Goal: Task Accomplishment & Management: Use online tool/utility

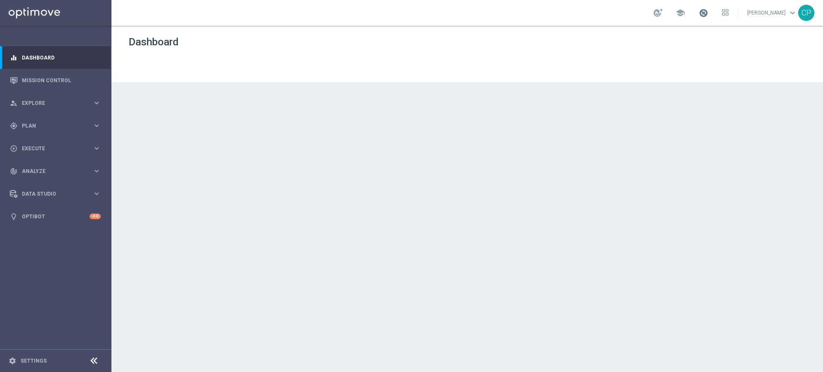
click at [708, 12] on span at bounding box center [702, 12] width 9 height 9
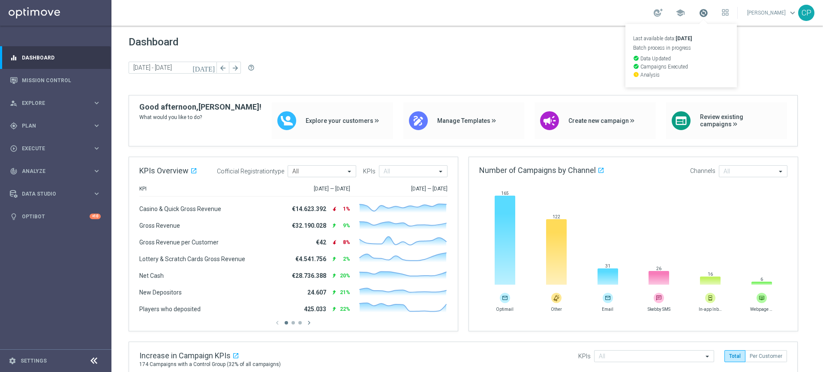
click at [708, 12] on span at bounding box center [702, 12] width 9 height 9
click at [39, 104] on span "Explore" at bounding box center [57, 103] width 71 height 5
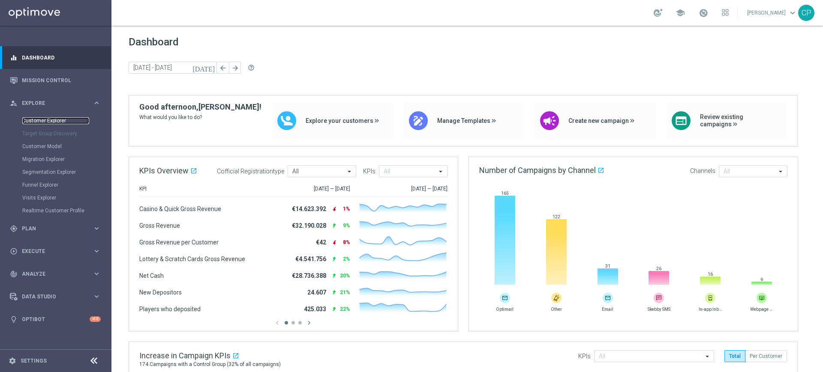
click at [48, 121] on link "Customer Explorer" at bounding box center [55, 120] width 67 height 7
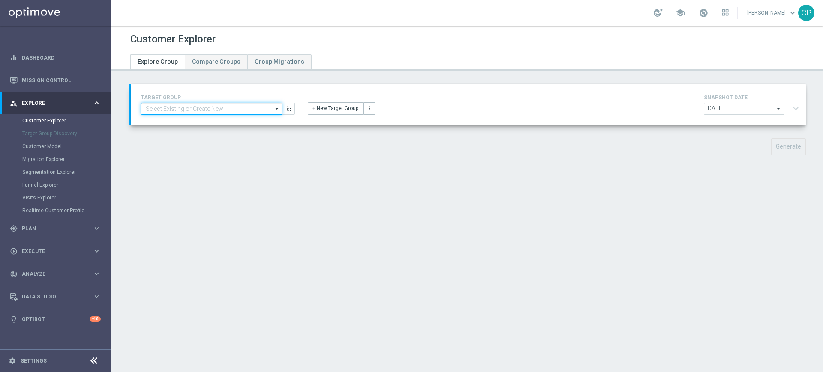
click at [225, 109] on input at bounding box center [211, 109] width 141 height 12
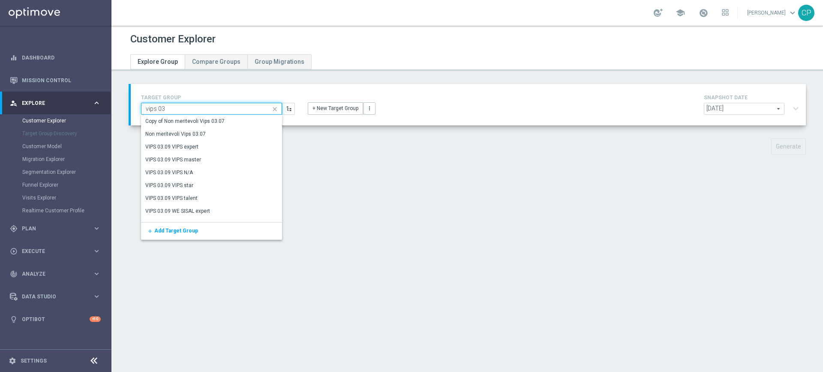
type input "vips 03"
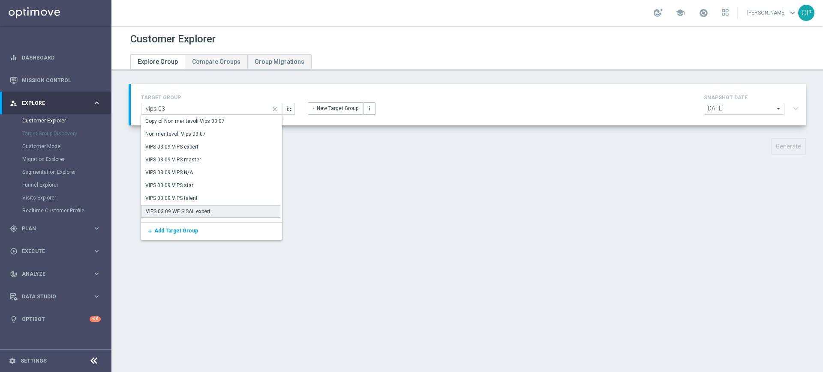
click at [195, 210] on div "VIPS 03.09 WE SISAL expert" at bounding box center [178, 212] width 65 height 8
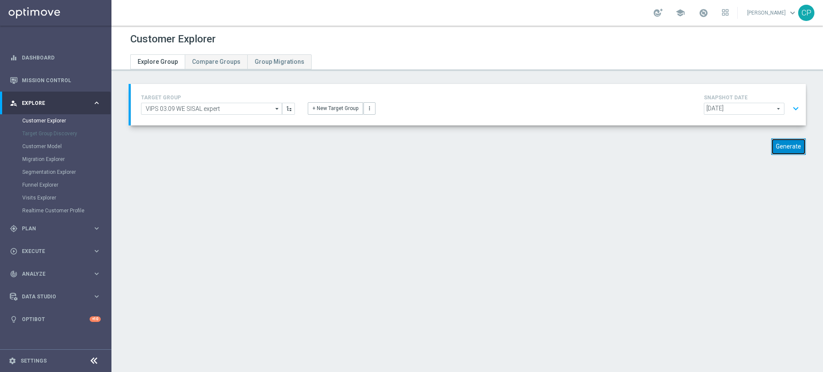
click at [781, 148] on button "Generate" at bounding box center [788, 146] width 35 height 17
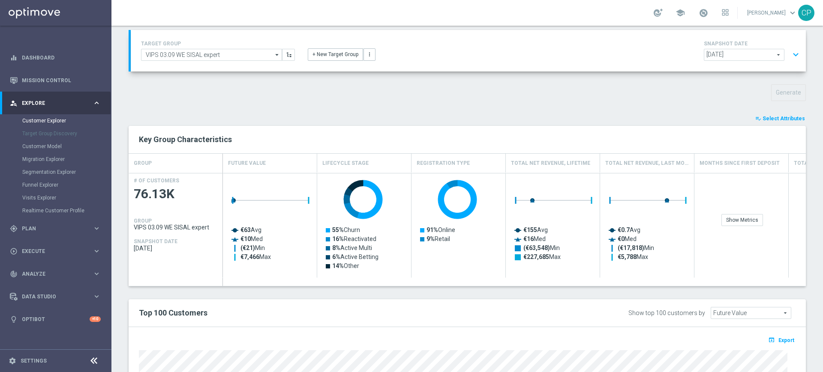
scroll to position [54, 0]
click at [770, 118] on span "Select Attributes" at bounding box center [783, 119] width 42 height 6
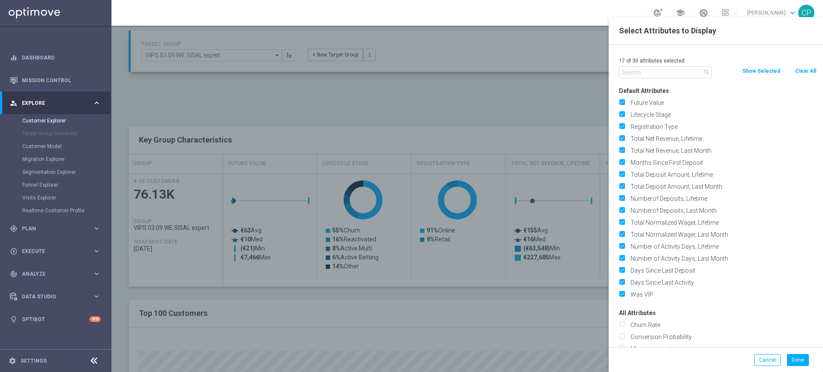
click at [800, 72] on button "Clear All" at bounding box center [805, 70] width 23 height 9
checkbox input "false"
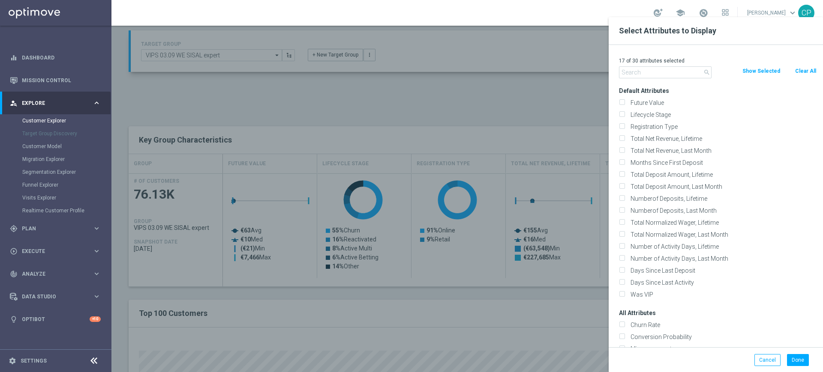
checkbox input "false"
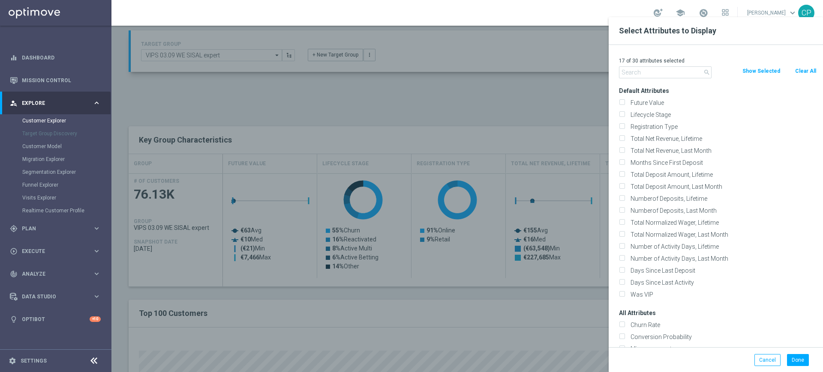
checkbox input "false"
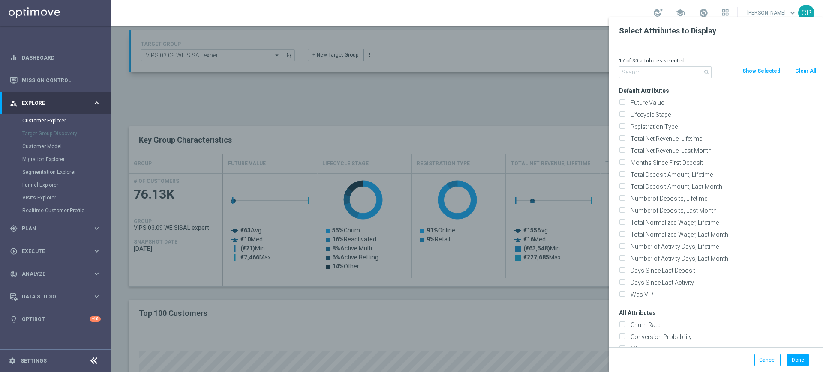
checkbox input "false"
click at [642, 74] on input "text" at bounding box center [665, 72] width 93 height 12
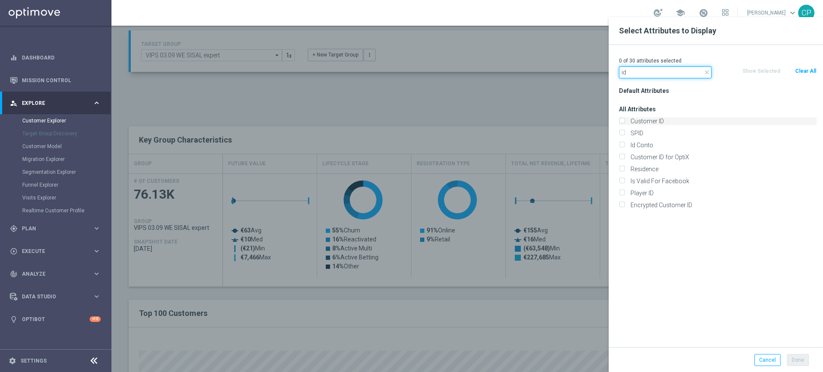
type input "id"
click at [643, 119] on label "Customer ID" at bounding box center [721, 121] width 189 height 8
click at [624, 120] on input "Customer ID" at bounding box center [622, 123] width 6 height 6
checkbox input "true"
click at [638, 144] on label "Id Conto" at bounding box center [721, 145] width 189 height 8
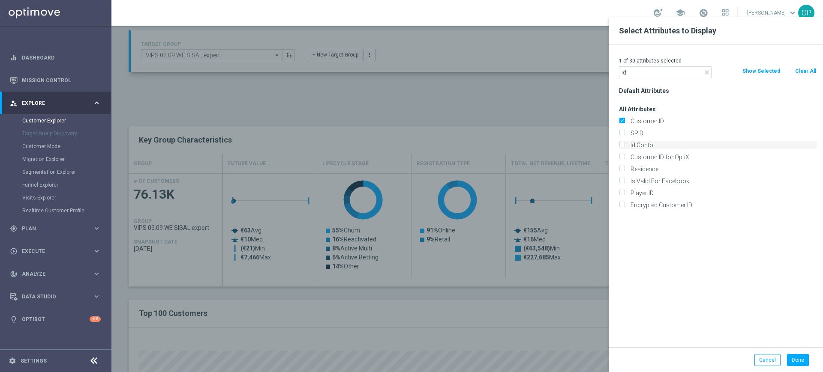
click at [624, 144] on input "Id Conto" at bounding box center [622, 147] width 6 height 6
checkbox input "true"
click at [800, 359] on button "Done" at bounding box center [798, 360] width 22 height 12
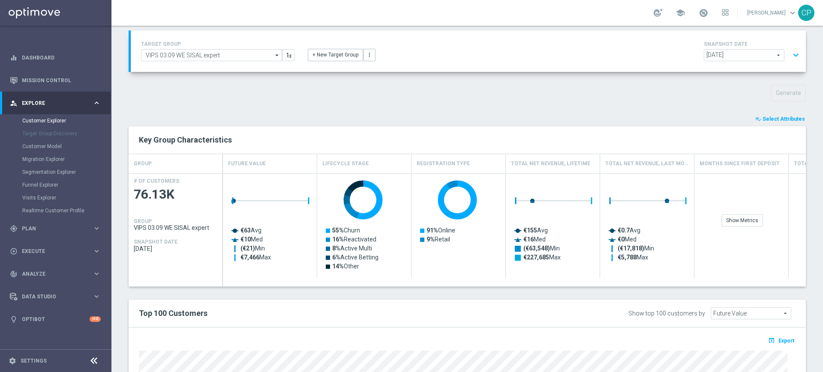
type input "Search"
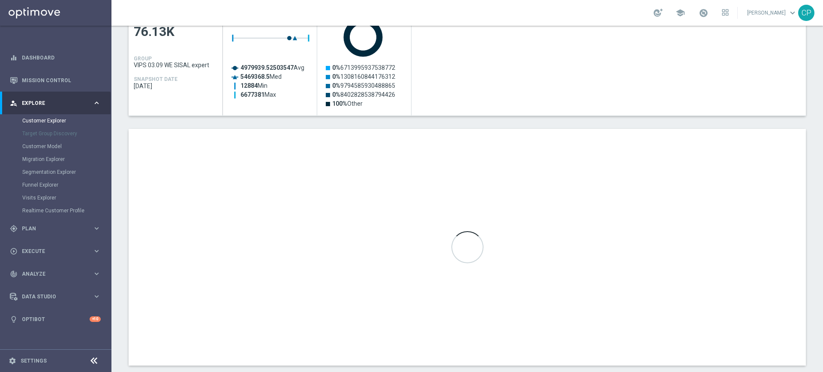
scroll to position [216, 0]
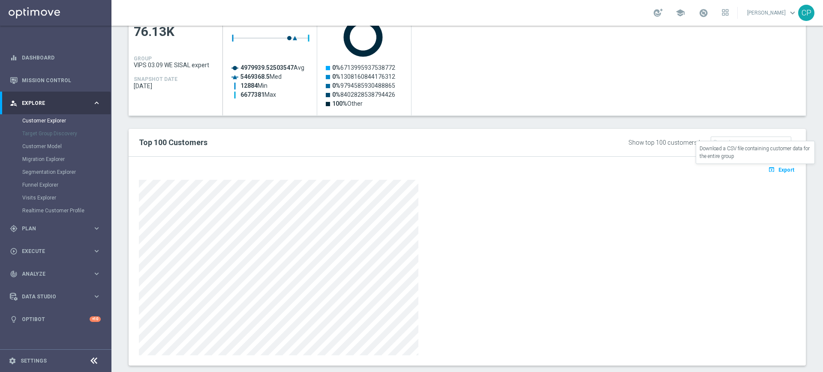
click at [778, 169] on span "Export" at bounding box center [786, 170] width 16 height 6
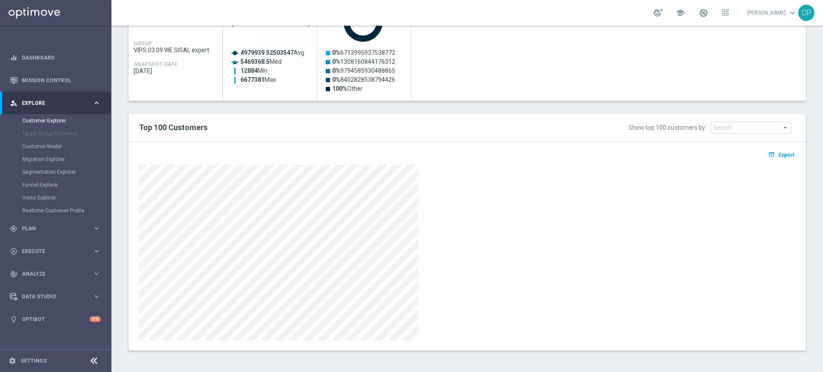
scroll to position [0, 0]
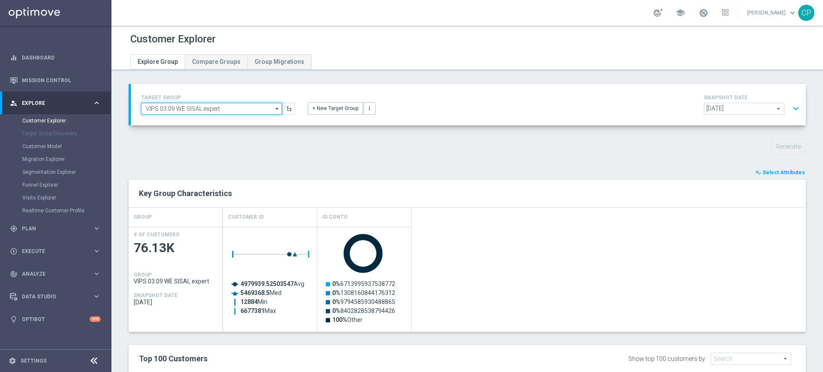
click at [264, 110] on input "VIPS 03.09 WE SISAL expert" at bounding box center [211, 109] width 141 height 12
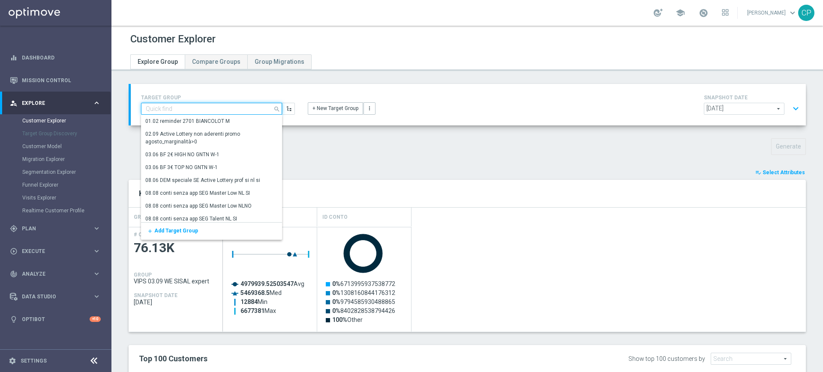
click at [248, 109] on input at bounding box center [211, 109] width 141 height 12
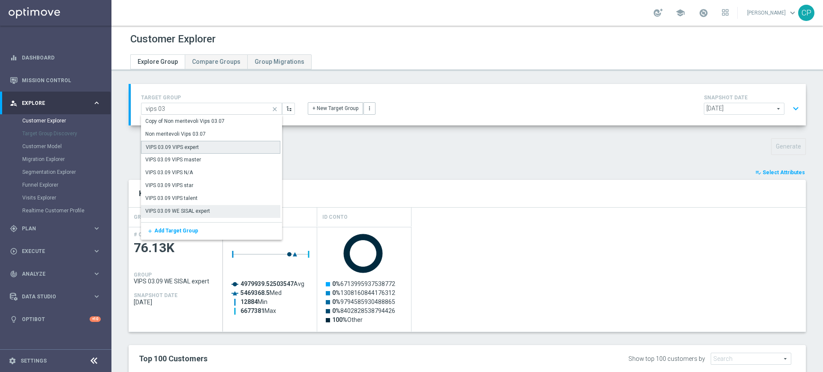
click at [201, 146] on div "VIPS 03.09 VIPS expert" at bounding box center [210, 147] width 139 height 13
type input "VIPS 03.09 VIPS expert"
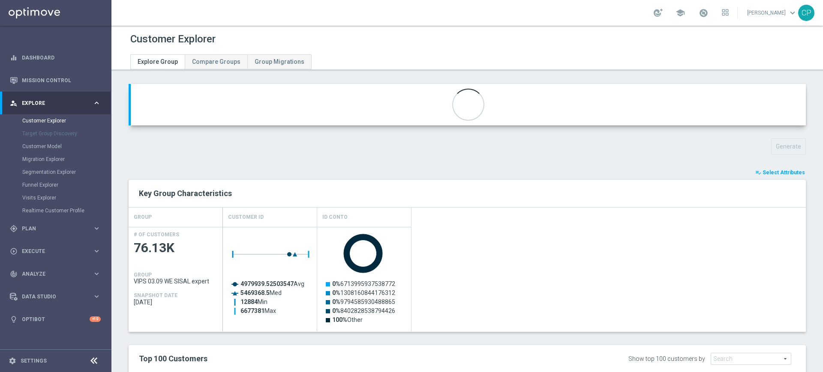
type textarea "(1 and 2 and 3 and 4 and 5 and 6 and 7 and 8 and 9 and 10 and 11 and 12 ) and (…"
click at [785, 150] on button "Generate" at bounding box center [788, 146] width 35 height 17
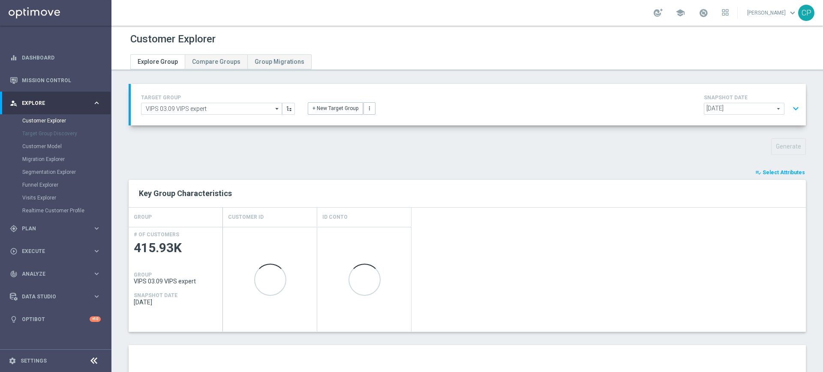
click at [774, 172] on span "Select Attributes" at bounding box center [783, 173] width 42 height 6
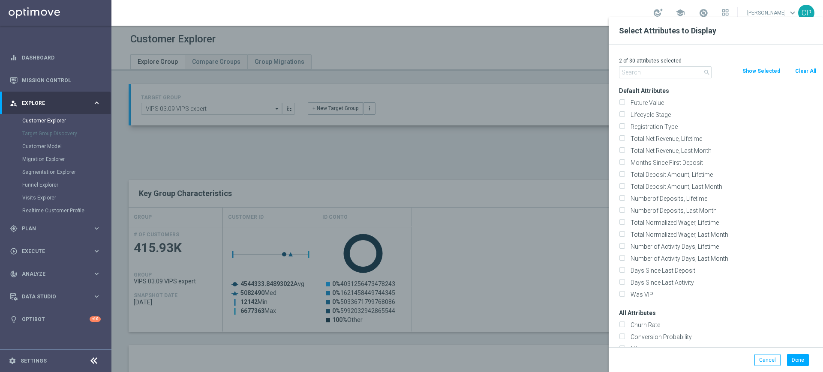
click at [464, 158] on div at bounding box center [522, 203] width 823 height 372
click at [764, 360] on button "Cancel" at bounding box center [767, 360] width 26 height 12
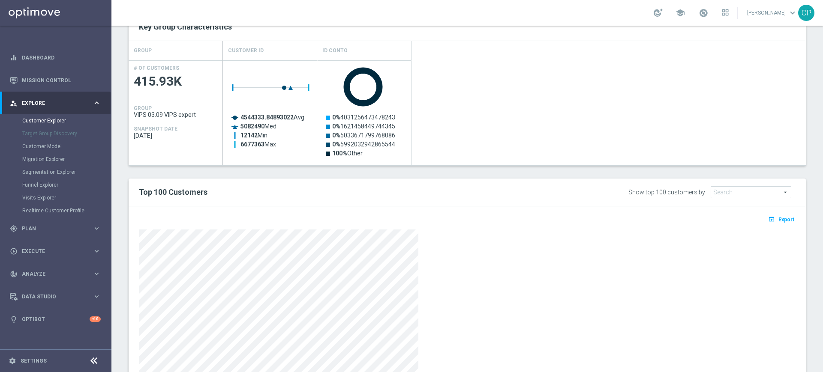
scroll to position [168, 0]
click at [782, 218] on span "Export" at bounding box center [786, 219] width 16 height 6
click at [729, 72] on div "Created with Highcharts 9.3.3 4544333.84893022 Avg 5082490 Med 12142 Min 667736…" at bounding box center [514, 112] width 583 height 105
drag, startPoint x: 778, startPoint y: 0, endPoint x: 558, endPoint y: 90, distance: 237.5
click at [558, 90] on div "Created with Highcharts 9.3.3 4544333.84893022 Avg 5082490 Med 12142 Min 667736…" at bounding box center [514, 112] width 583 height 105
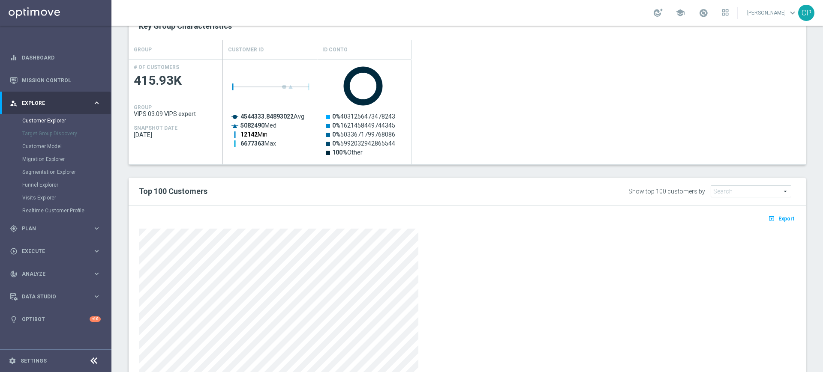
scroll to position [0, 0]
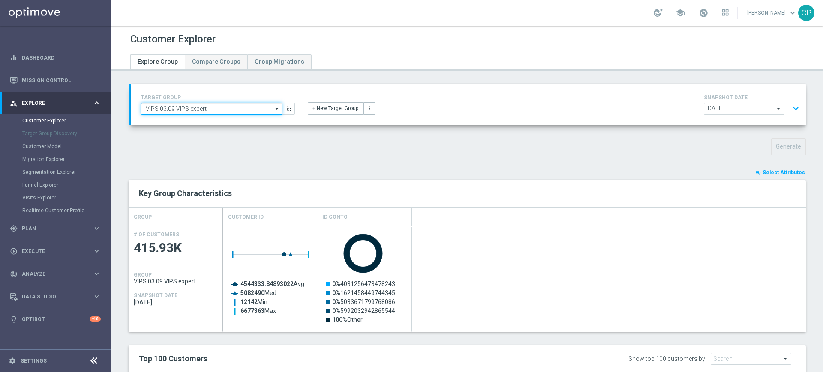
click at [234, 108] on input "VIPS 03.09 VIPS expert" at bounding box center [211, 109] width 141 height 12
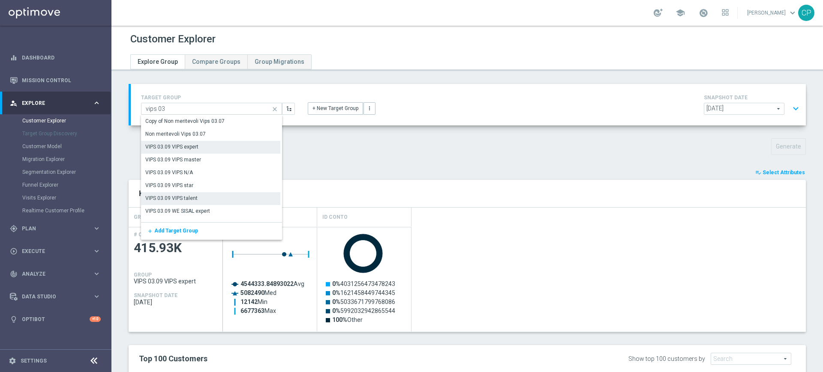
click at [177, 198] on div "VIPS 03.09 VIPS talent" at bounding box center [171, 199] width 52 height 8
type input "VIPS 03.09 VIPS talent"
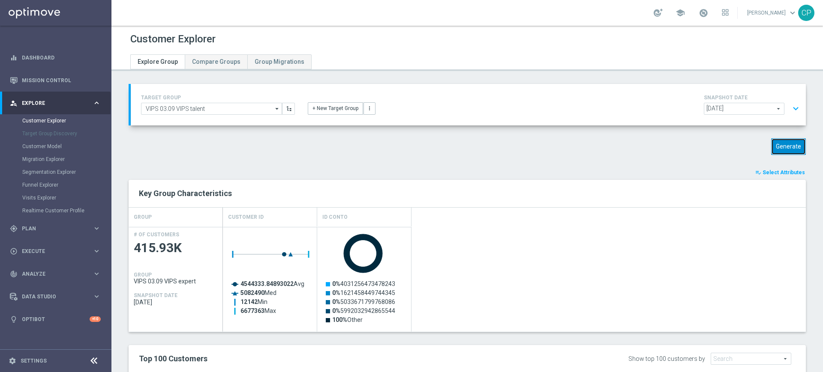
click at [773, 147] on button "Generate" at bounding box center [788, 146] width 35 height 17
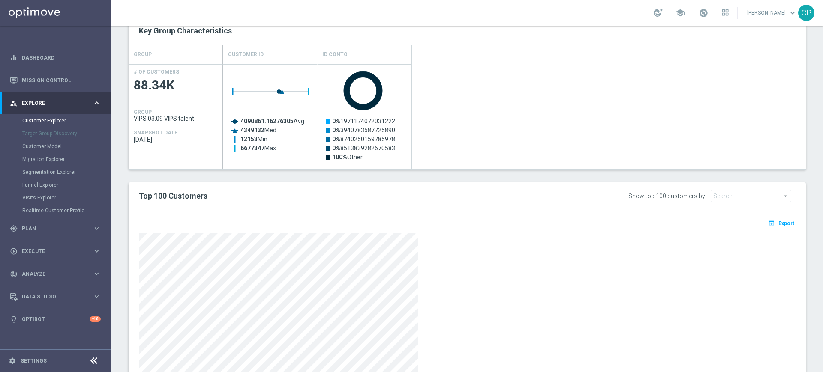
scroll to position [180, 0]
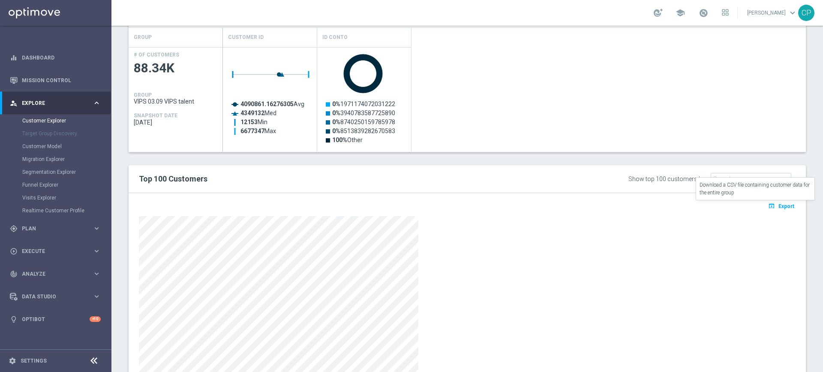
click at [778, 206] on span "Export" at bounding box center [786, 207] width 16 height 6
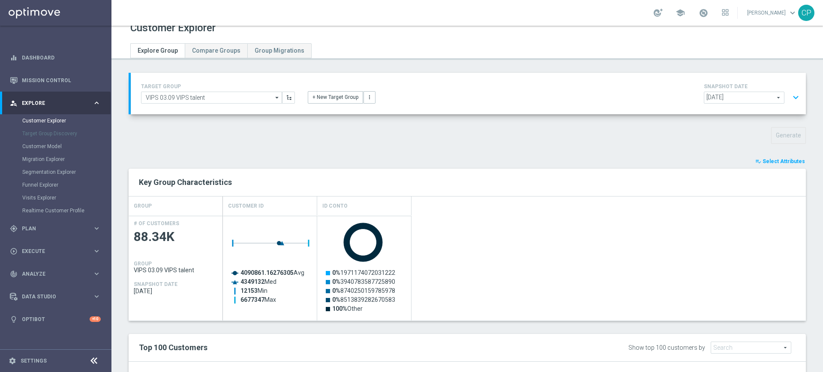
scroll to position [0, 0]
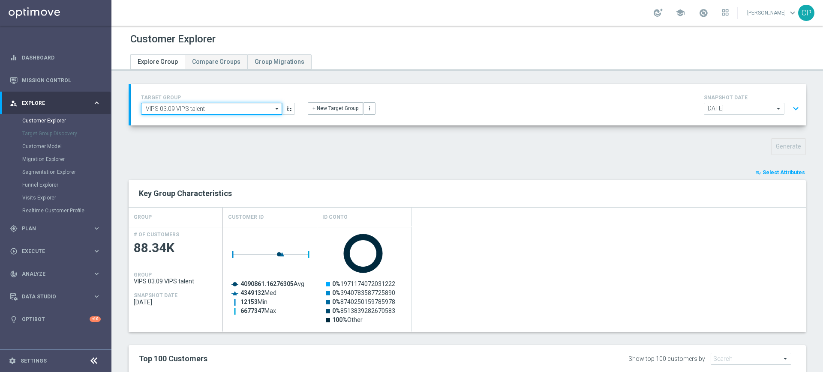
click at [204, 110] on input "VIPS 03.09 VIPS talent" at bounding box center [211, 109] width 141 height 12
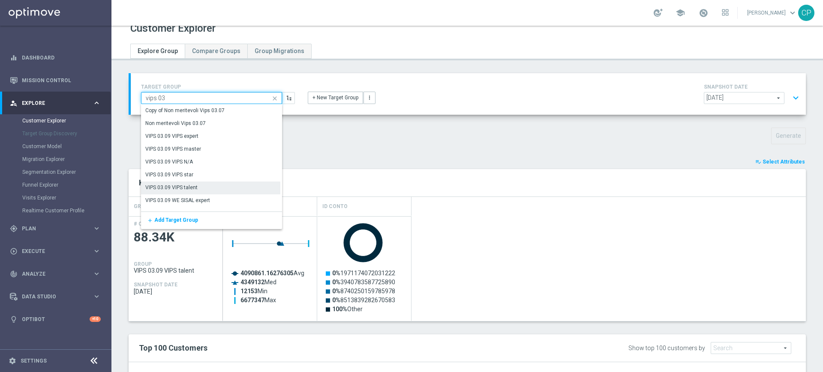
scroll to position [11, 0]
click at [199, 150] on div "VIPS 03.09 VIPS master" at bounding box center [174, 150] width 56 height 8
type input "VIPS 03.09 VIPS master"
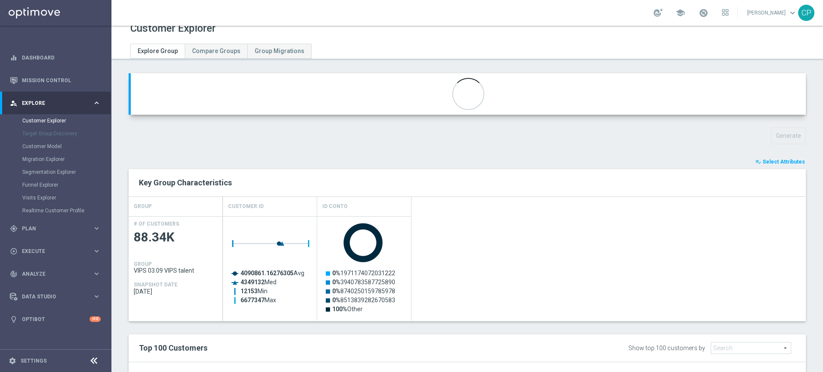
type textarea "(1 and 2 and 3 and 4 and 5 and 6 and 7 and 8 and 9 and 10 and 11 and 12 ) or (1…"
click at [779, 135] on button "Generate" at bounding box center [788, 136] width 35 height 17
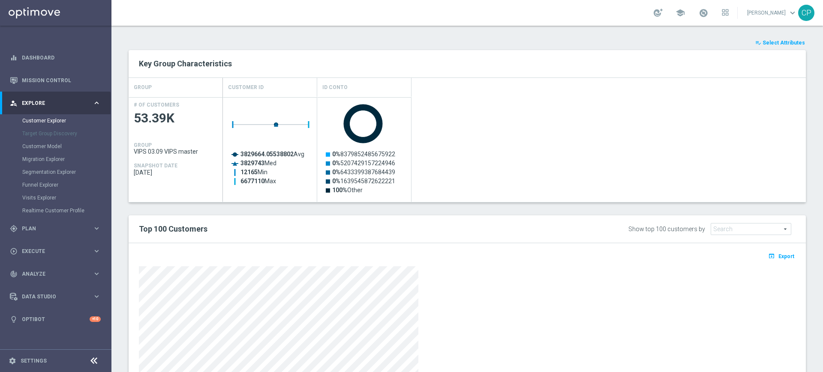
scroll to position [131, 0]
click at [778, 256] on span "Export" at bounding box center [786, 256] width 16 height 6
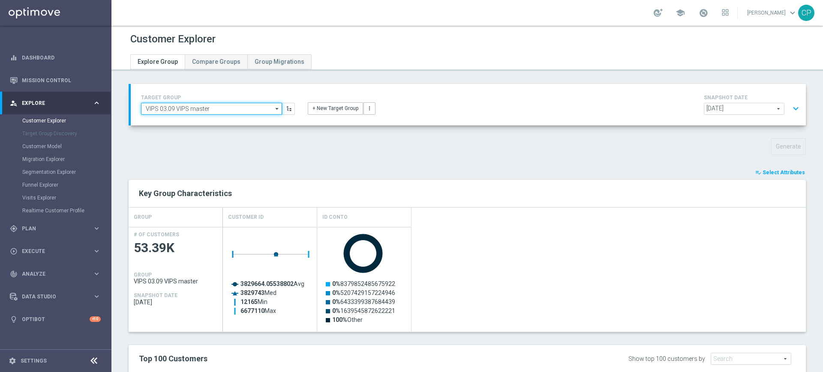
click at [251, 107] on input "VIPS 03.09 VIPS master" at bounding box center [211, 109] width 141 height 12
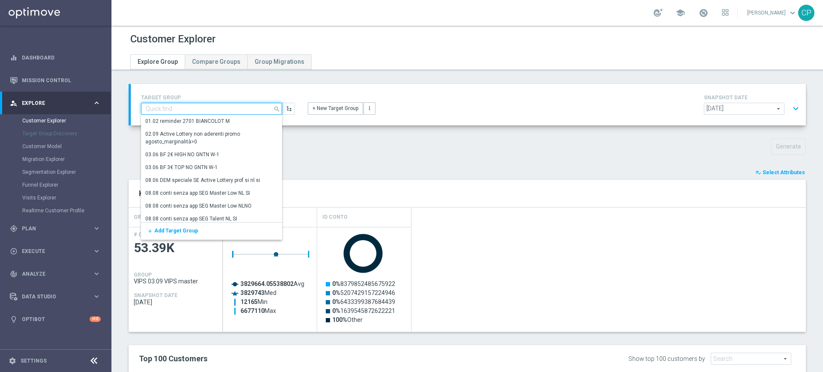
click at [218, 110] on input at bounding box center [211, 109] width 141 height 12
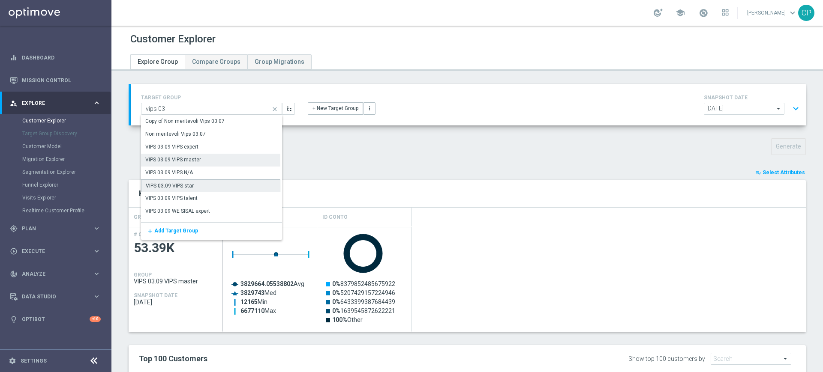
click at [184, 185] on div "VIPS 03.09 VIPS star" at bounding box center [170, 186] width 48 height 8
type input "VIPS 03.09 VIPS star"
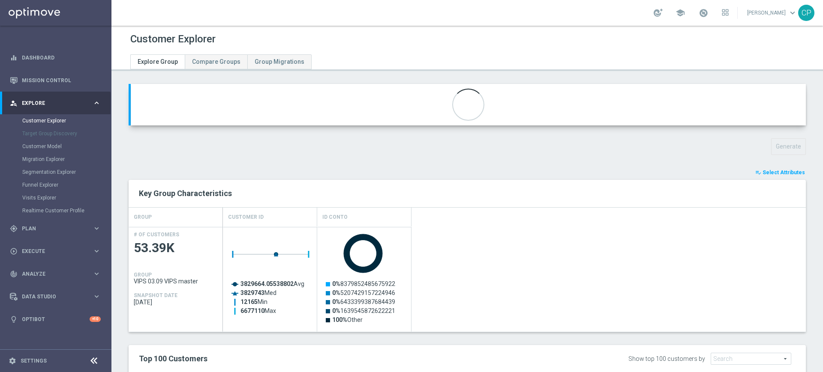
type textarea "(1 and 2 and 3 and 4 and 5 and 6 and 7 and 8 and 9 and 10 and 11 and 12 ) and (…"
click at [778, 141] on button "Generate" at bounding box center [788, 146] width 35 height 17
drag, startPoint x: 567, startPoint y: 369, endPoint x: 480, endPoint y: 165, distance: 221.3
click at [480, 165] on div "TARGET GROUP VIPS 03.09 VIPS star VIPS 03.09 VIPS star arrow_drop_down Show Sel…" at bounding box center [466, 339] width 711 height 511
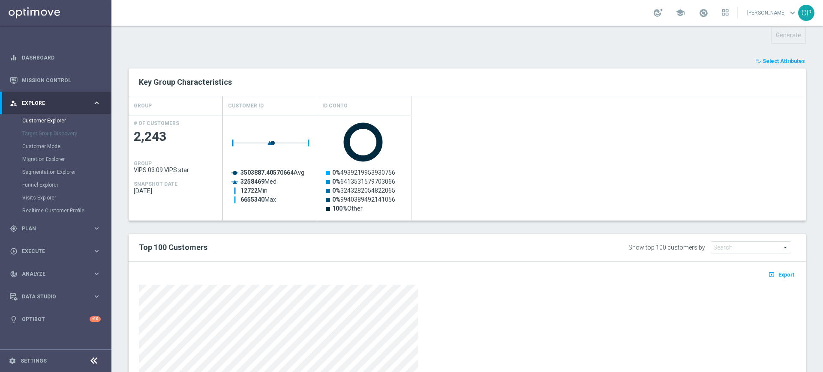
scroll to position [115, 0]
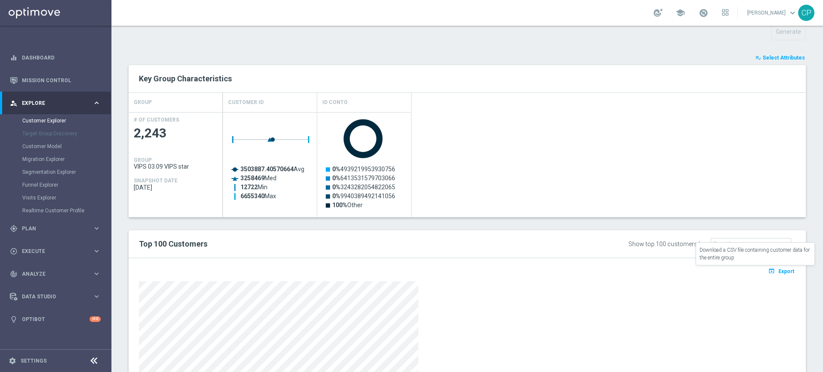
click at [778, 272] on span "Export" at bounding box center [786, 272] width 16 height 6
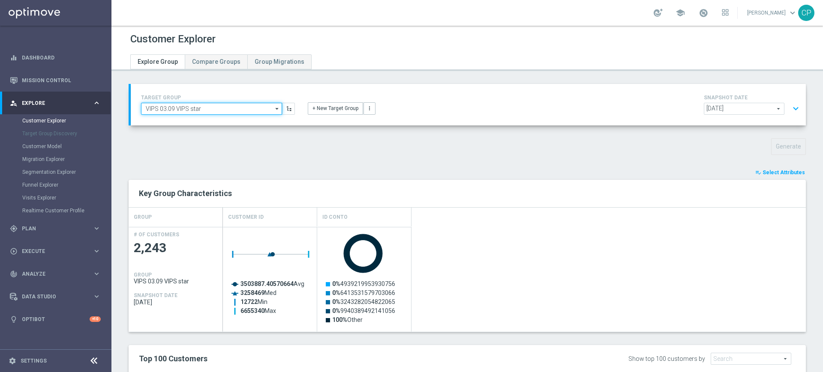
click at [219, 111] on input "VIPS 03.09 VIPS star" at bounding box center [211, 109] width 141 height 12
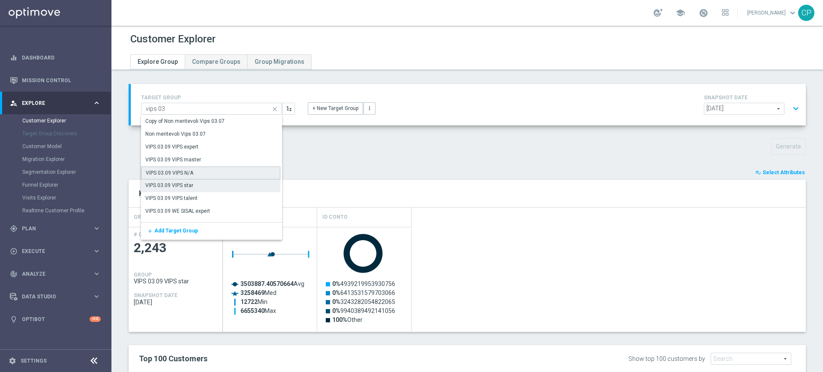
click at [201, 170] on div "VIPS 03.09 VIPS N/A" at bounding box center [210, 173] width 139 height 13
type input "VIPS 03.09 VIPS N/A"
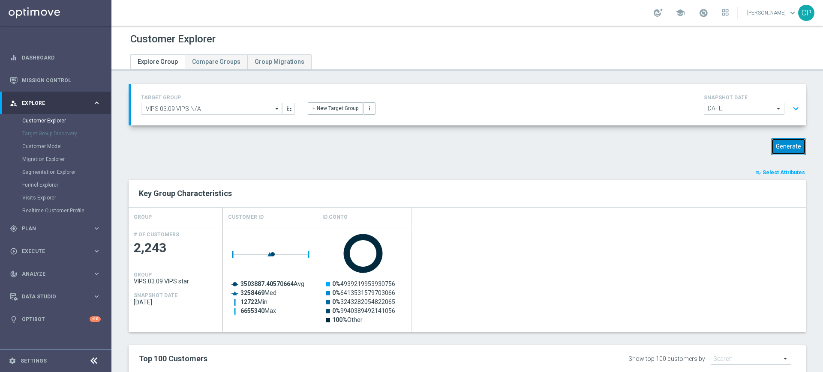
click at [775, 145] on button "Generate" at bounding box center [788, 146] width 35 height 17
click at [407, 151] on div "Generate" at bounding box center [467, 146] width 690 height 17
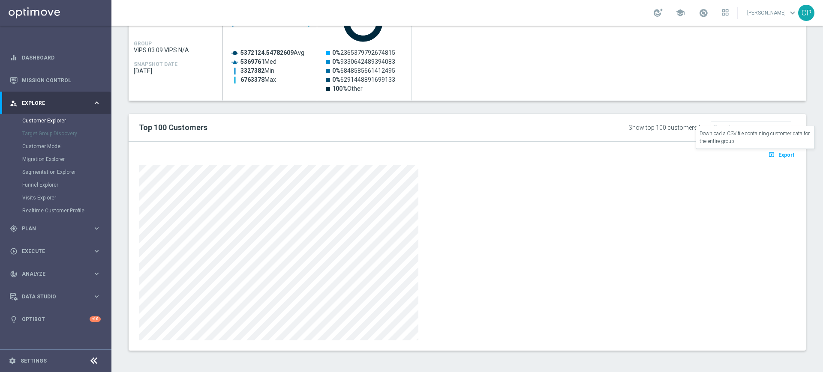
click at [781, 155] on span "Export" at bounding box center [786, 155] width 16 height 6
click at [47, 228] on span "Plan" at bounding box center [57, 228] width 71 height 5
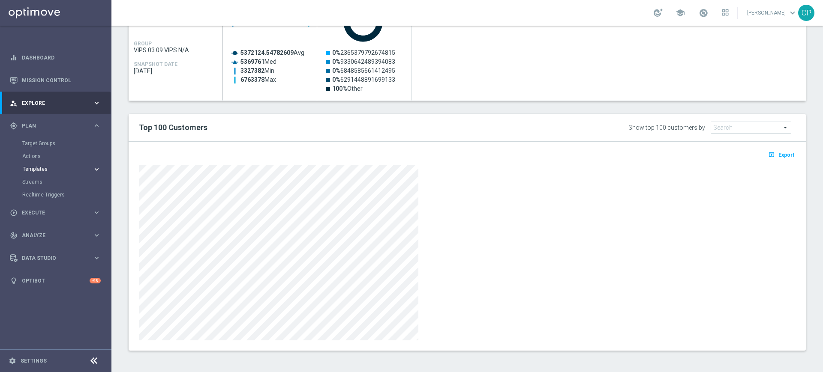
click at [33, 170] on span "Templates" at bounding box center [53, 169] width 61 height 5
click at [38, 183] on link "Optimail" at bounding box center [58, 182] width 63 height 7
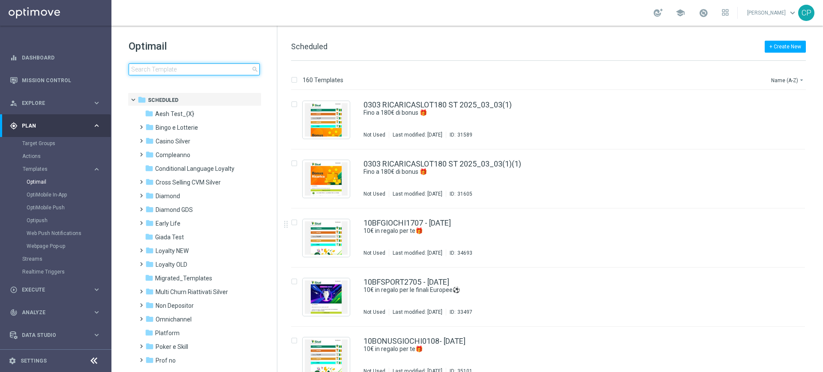
click at [210, 71] on input at bounding box center [194, 69] width 131 height 12
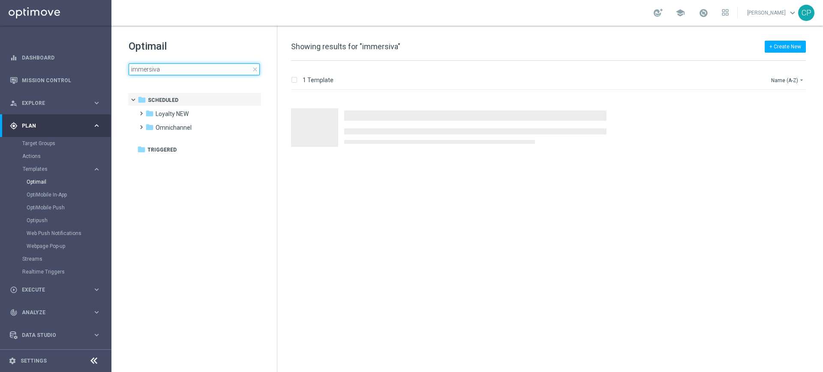
type input "immersiva-"
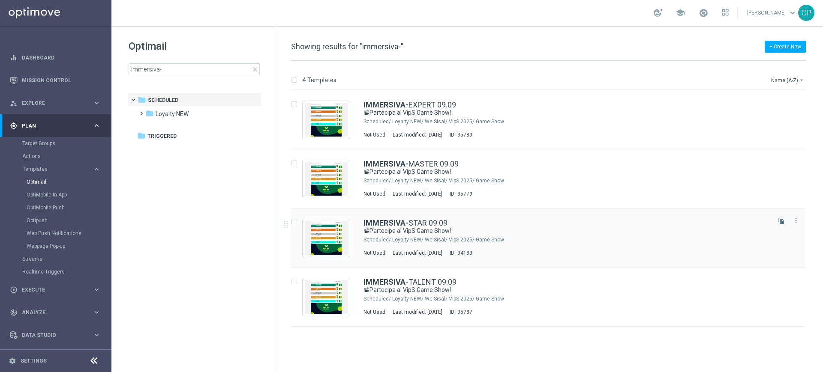
click at [409, 241] on div "Loyalty NEW/ We Sisal/ VipS 2025/ Game Show" at bounding box center [580, 240] width 377 height 7
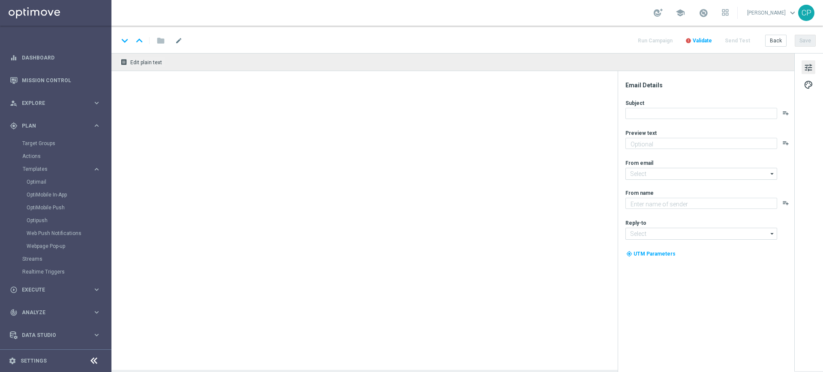
type textarea "Meloni e [PERSON_NAME] ti aspettano live"
type input "[EMAIL_ADDRESS][DOMAIN_NAME]"
type textarea "Sisal"
type input "[EMAIL_ADDRESS][DOMAIN_NAME]"
